Goal: Task Accomplishment & Management: Use online tool/utility

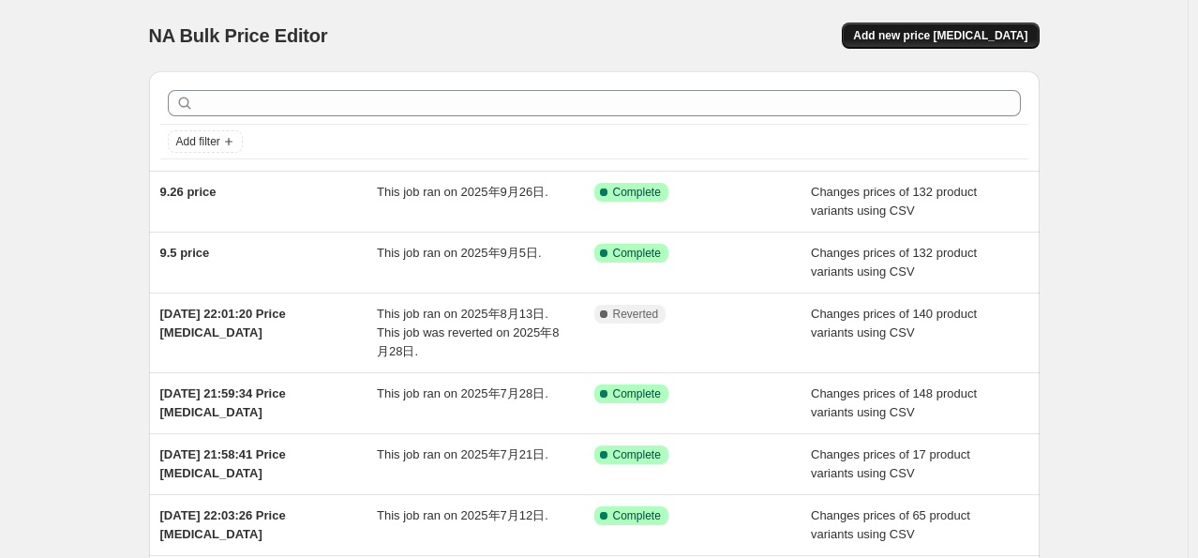
click at [903, 38] on span "Add new price change job" at bounding box center [940, 35] width 174 height 15
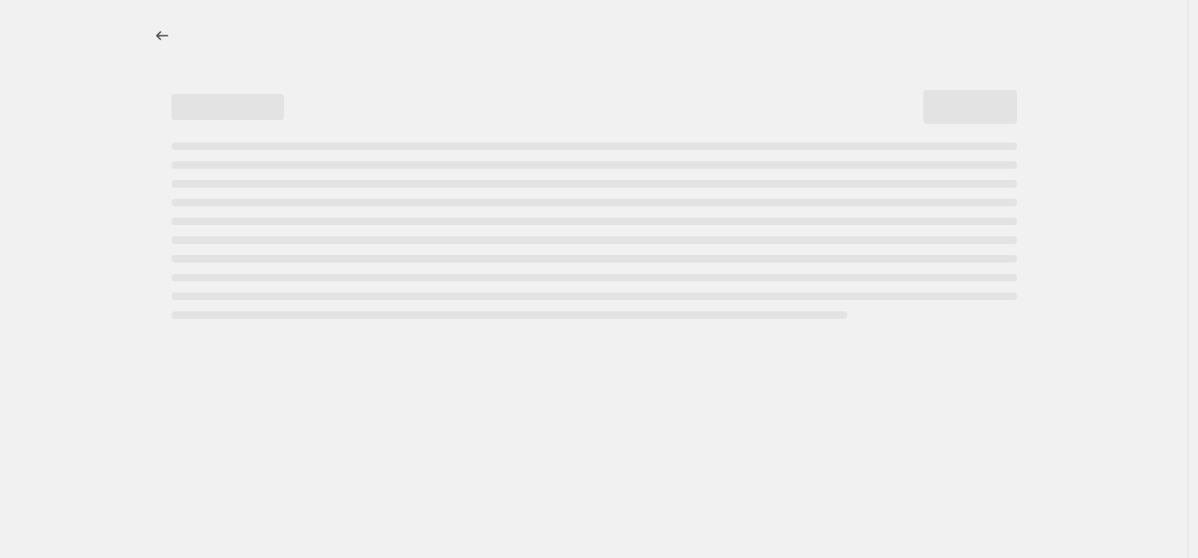
select select "percentage"
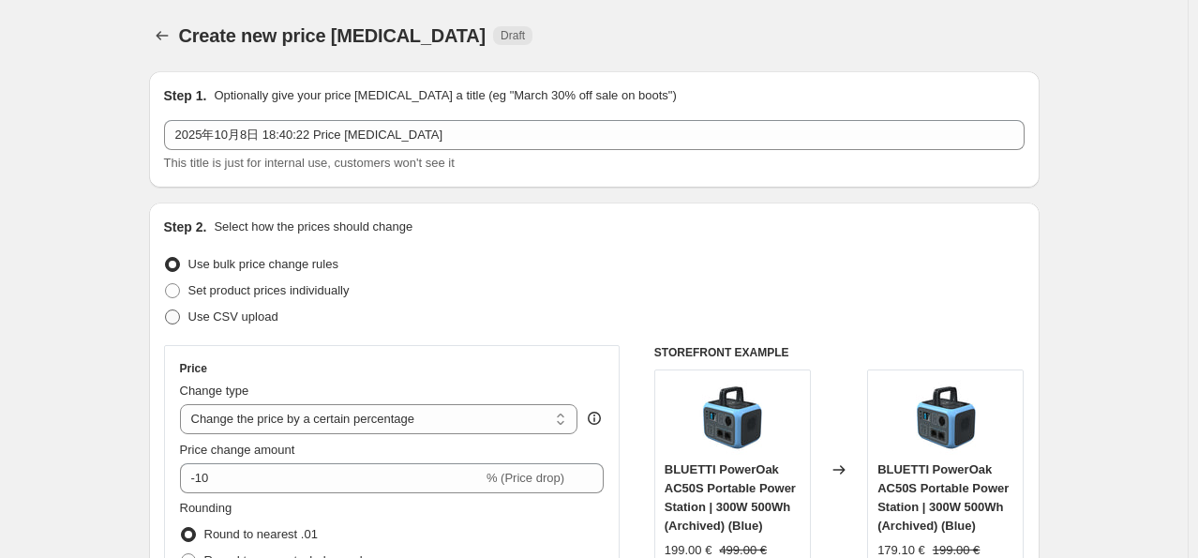
click at [176, 318] on span at bounding box center [172, 316] width 15 height 15
click at [166, 310] on input "Use CSV upload" at bounding box center [165, 309] width 1 height 1
radio input "true"
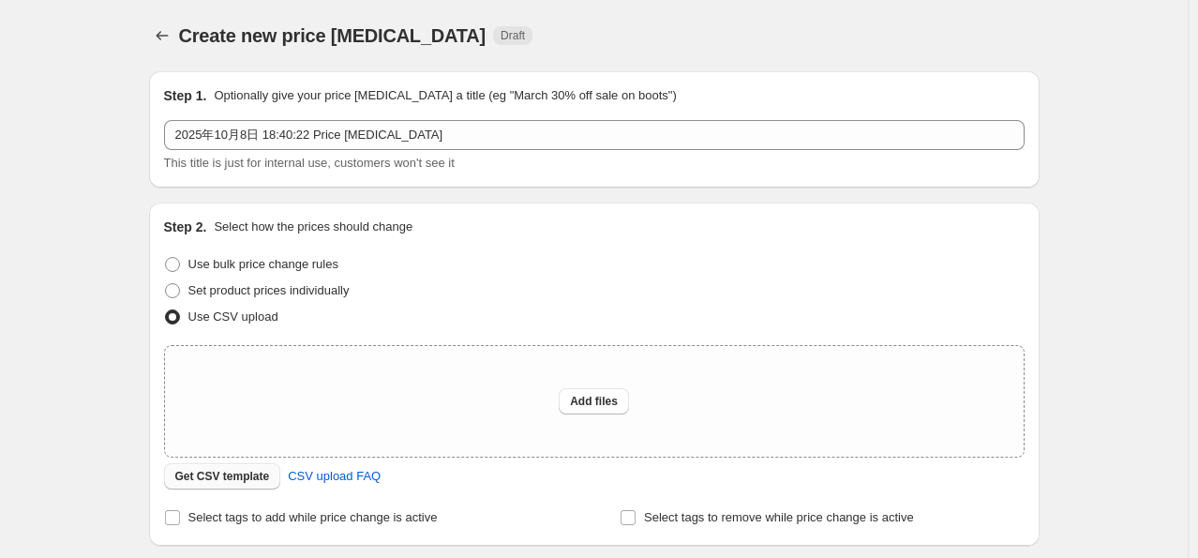
click at [210, 479] on span "Get CSV template" at bounding box center [222, 476] width 95 height 15
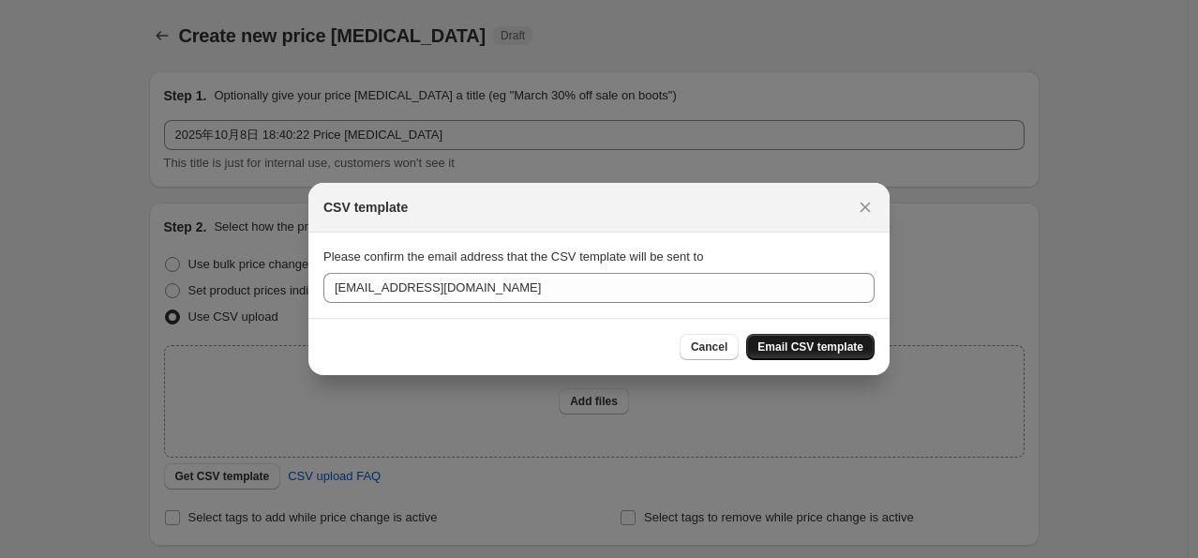
click at [780, 344] on span "Email CSV template" at bounding box center [810, 346] width 106 height 15
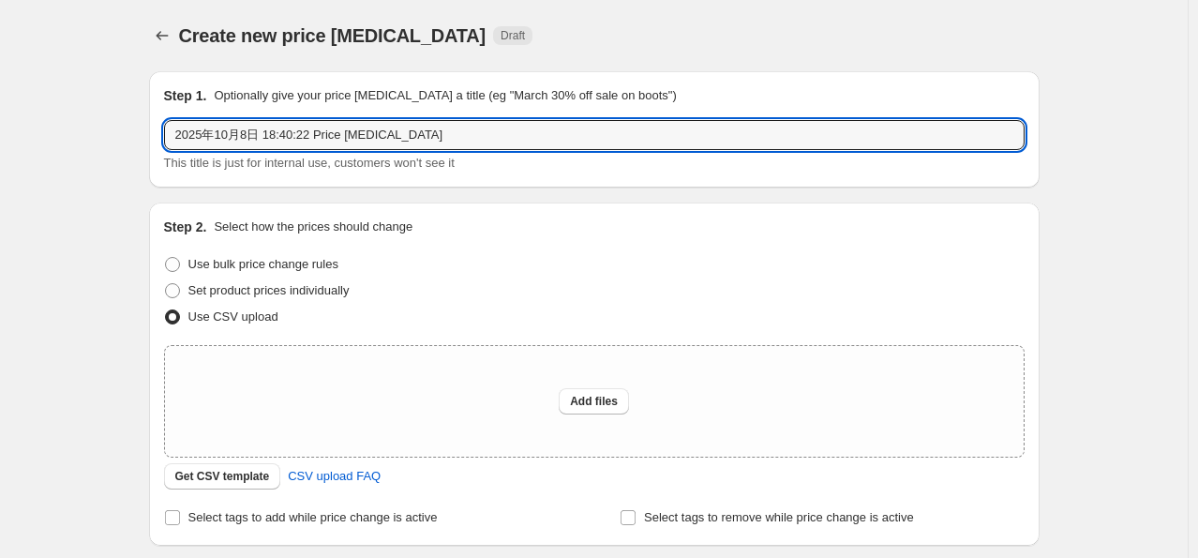
drag, startPoint x: 450, startPoint y: 134, endPoint x: 120, endPoint y: 129, distance: 329.9
click at [121, 130] on div "Create new price change job. This page is ready Create new price change job Dra…" at bounding box center [593, 418] width 1187 height 836
type input "price 10.8"
click at [596, 402] on span "Add files" at bounding box center [594, 401] width 48 height 15
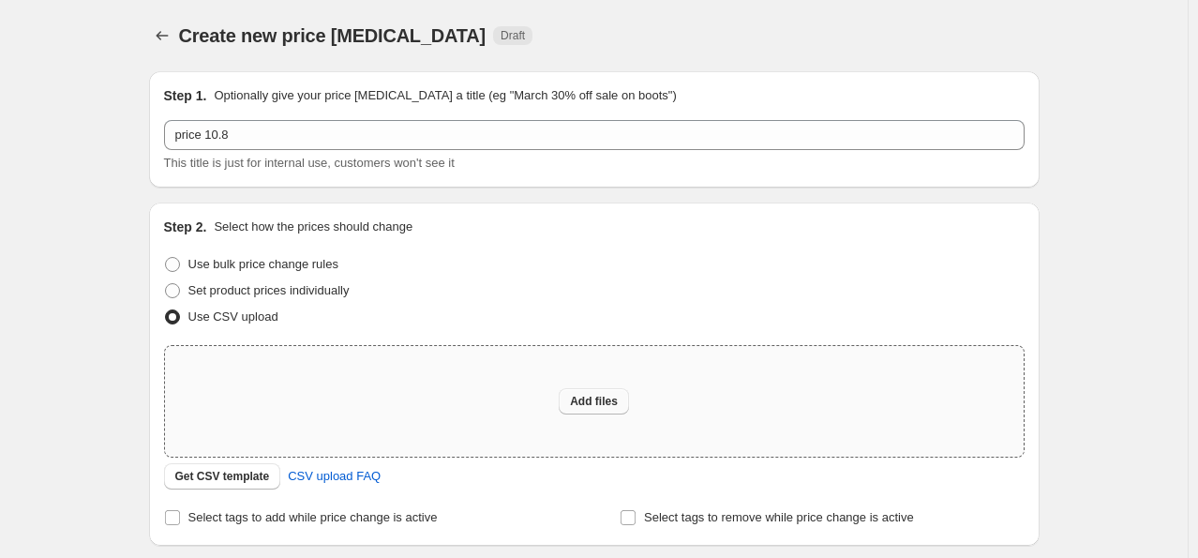
type input "C:\fakepath\EU price 10.9.csv"
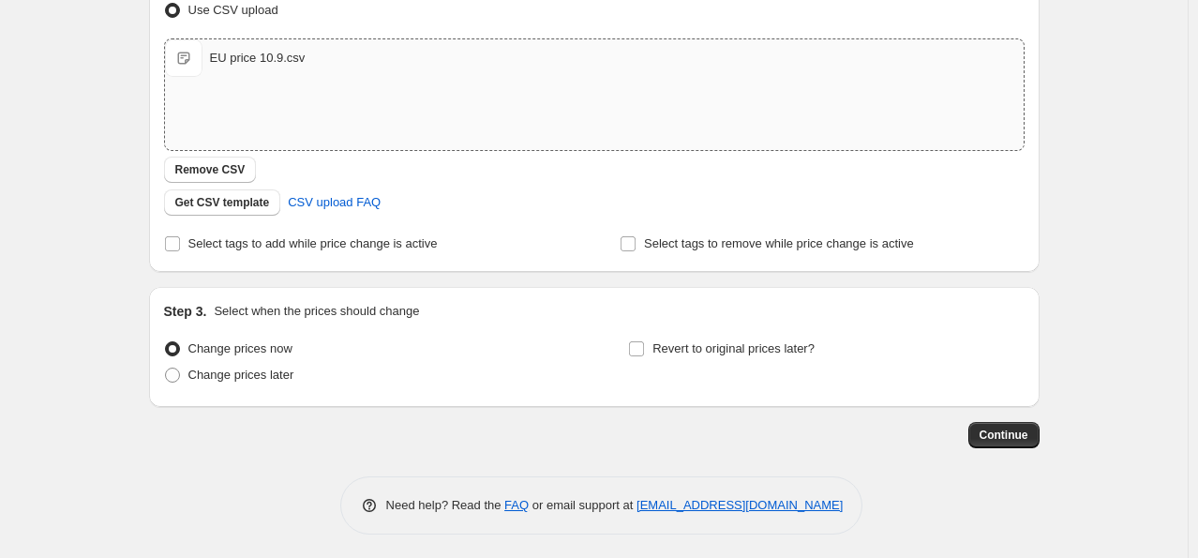
scroll to position [310, 0]
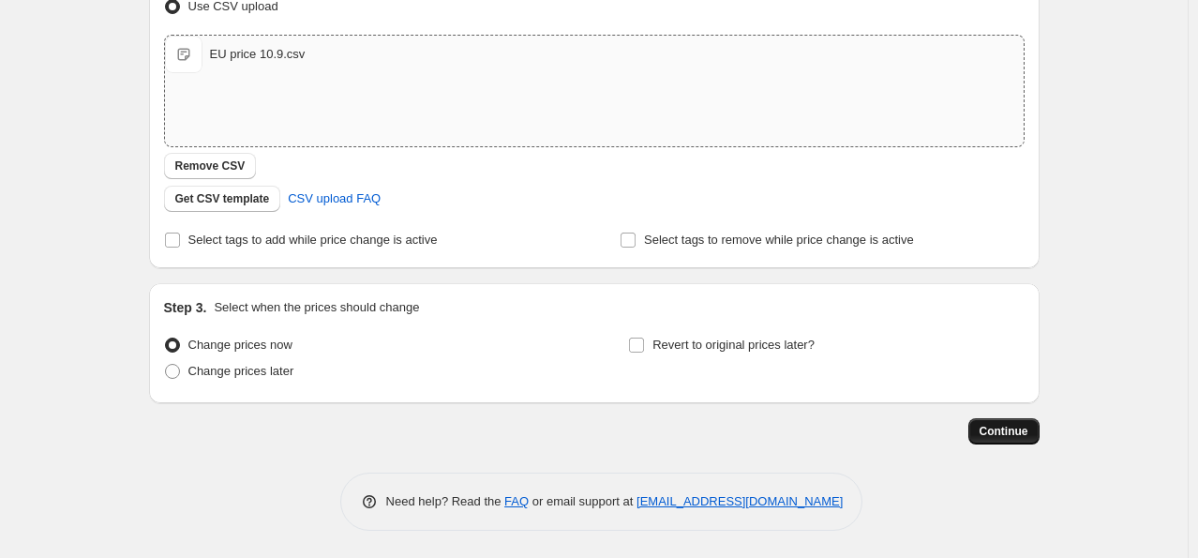
click at [1005, 431] on span "Continue" at bounding box center [1003, 431] width 49 height 15
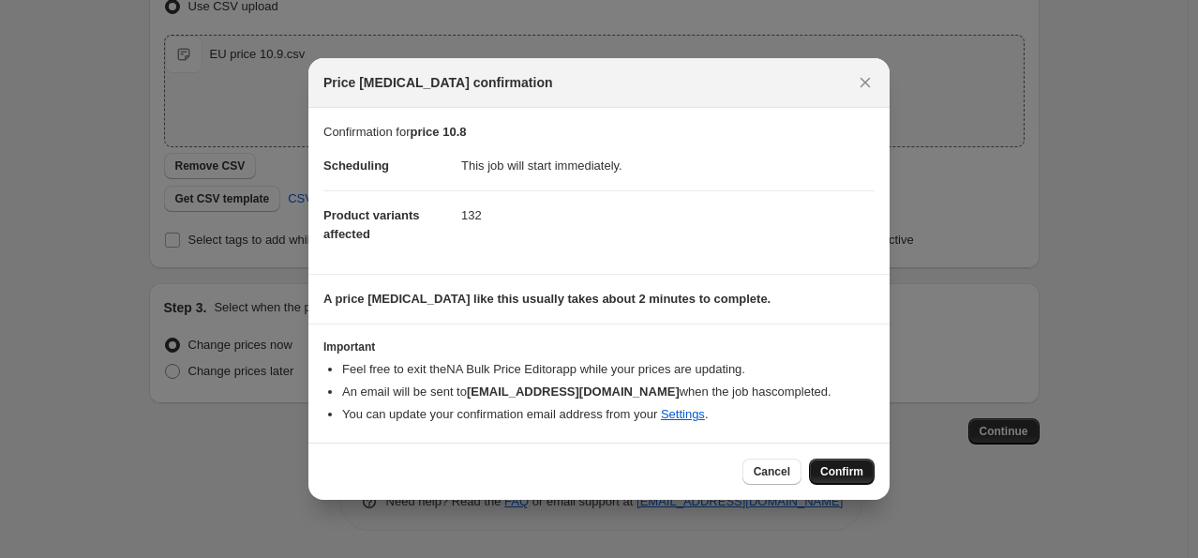
click at [826, 469] on span "Confirm" at bounding box center [841, 471] width 43 height 15
